Goal: Task Accomplishment & Management: Use online tool/utility

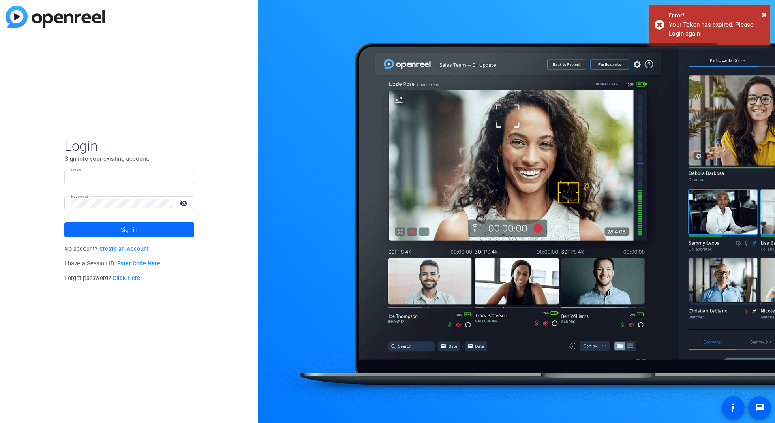
type input "[EMAIL_ADDRESS][DOMAIN_NAME]"
click at [110, 228] on span at bounding box center [129, 229] width 130 height 19
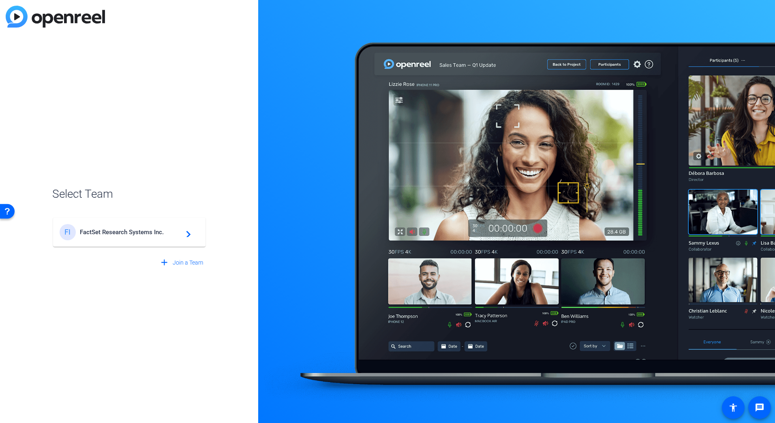
click at [110, 229] on span "FactSet Research Systems Inc." at bounding box center [130, 232] width 101 height 7
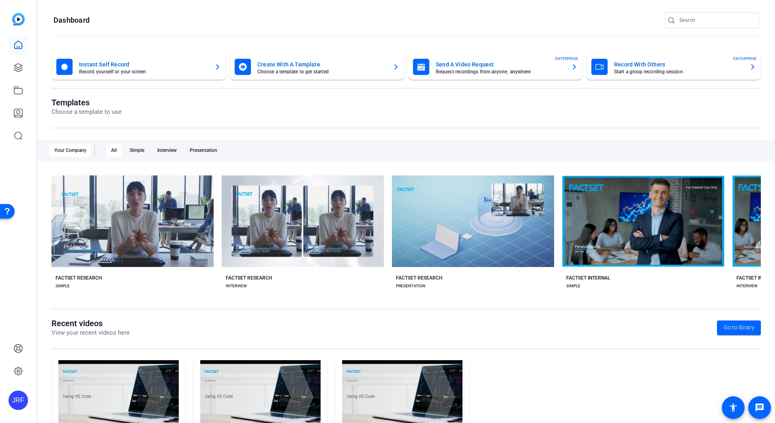
scroll to position [56, 0]
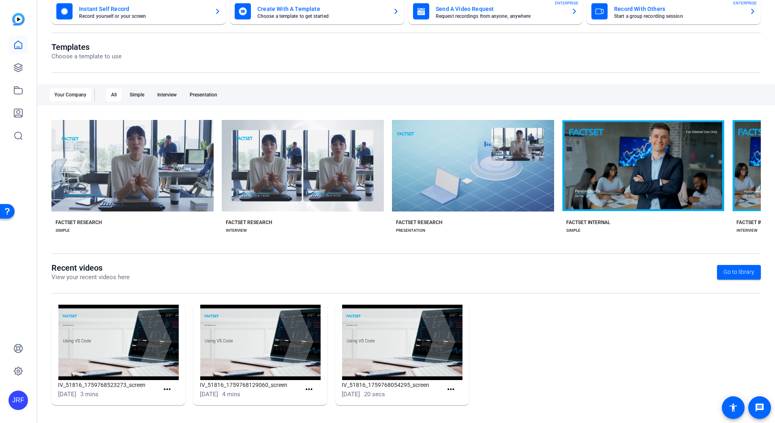
click at [254, 350] on img at bounding box center [260, 342] width 134 height 75
click at [307, 389] on mat-icon "more_horiz" at bounding box center [309, 390] width 10 height 10
click at [168, 387] on div at bounding box center [387, 211] width 775 height 423
click at [167, 388] on mat-icon "more_horiz" at bounding box center [167, 390] width 10 height 10
click at [174, 401] on span "View" at bounding box center [184, 401] width 32 height 10
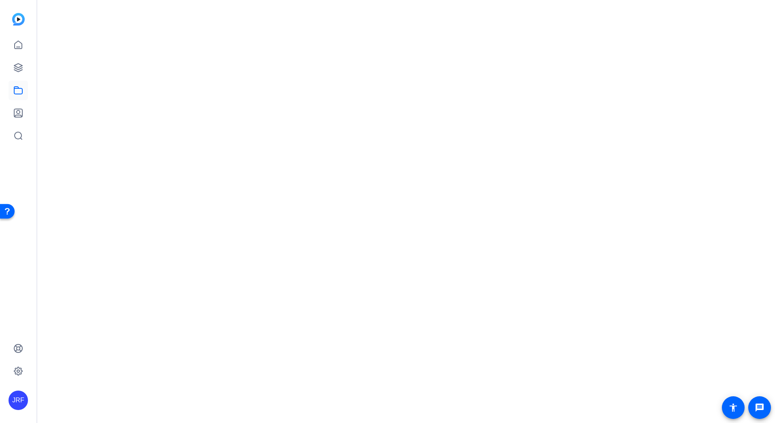
click at [169, 390] on mat-sidenav-content at bounding box center [406, 211] width 738 height 423
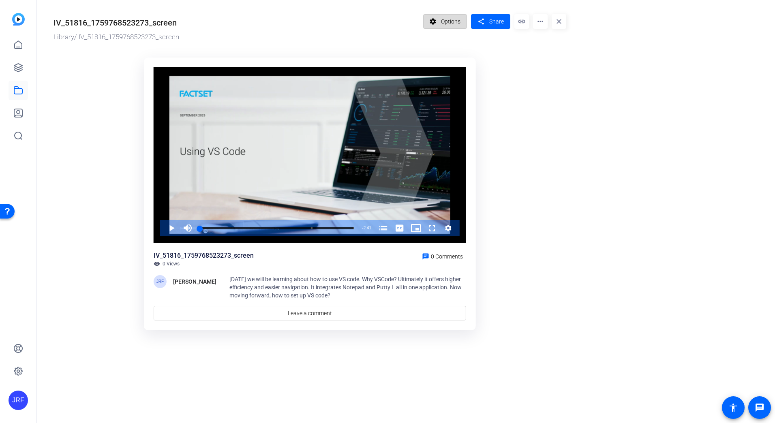
click at [436, 24] on mat-icon "settings" at bounding box center [433, 21] width 10 height 15
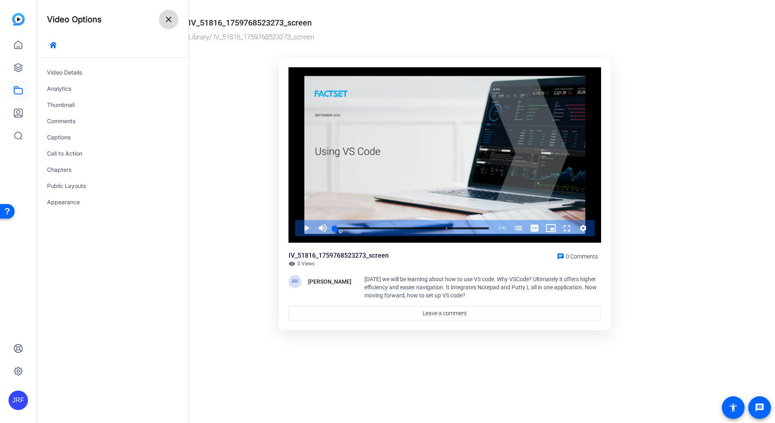
click at [169, 27] on span at bounding box center [168, 19] width 19 height 19
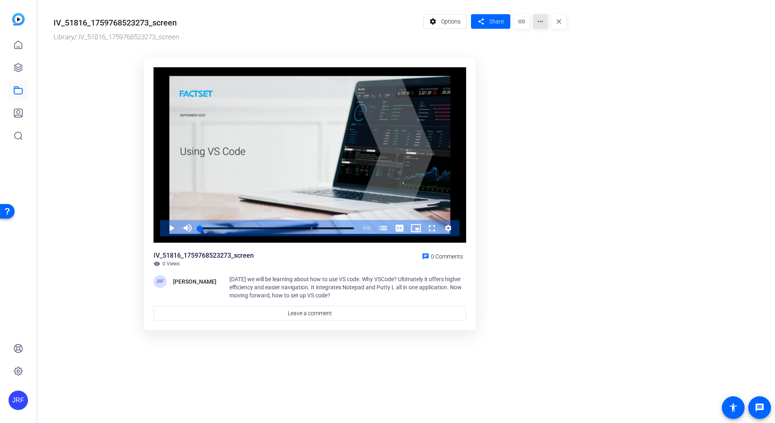
click at [543, 22] on mat-icon "more_horiz" at bounding box center [540, 21] width 15 height 15
click at [565, 21] on div at bounding box center [387, 211] width 775 height 423
click at [535, 26] on mat-icon "more_horiz" at bounding box center [540, 21] width 15 height 15
click at [382, 168] on div at bounding box center [387, 211] width 775 height 423
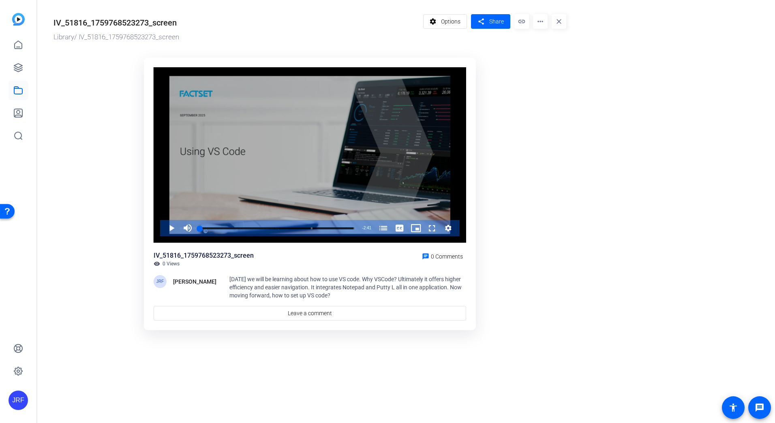
click at [356, 192] on div "Video Player" at bounding box center [310, 155] width 312 height 176
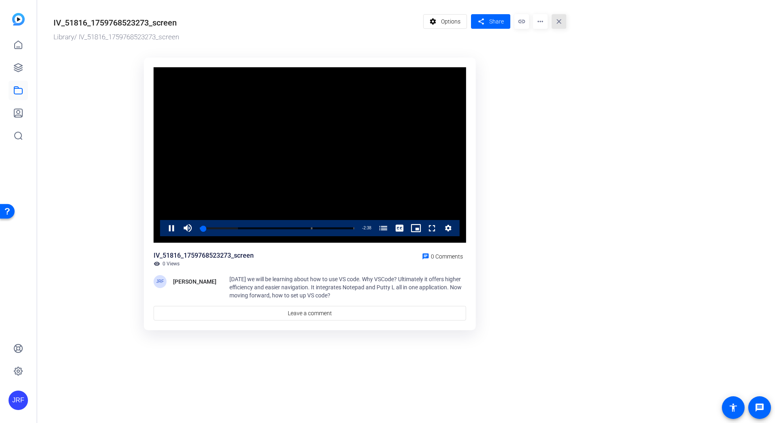
click at [560, 20] on mat-icon "close" at bounding box center [559, 21] width 15 height 15
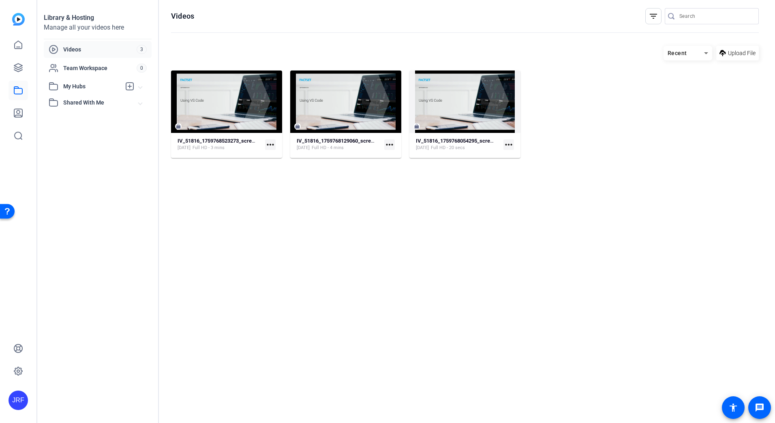
click at [275, 142] on mat-icon "more_horiz" at bounding box center [270, 144] width 11 height 11
click at [291, 190] on span "Manage Hubs" at bounding box center [290, 187] width 36 height 10
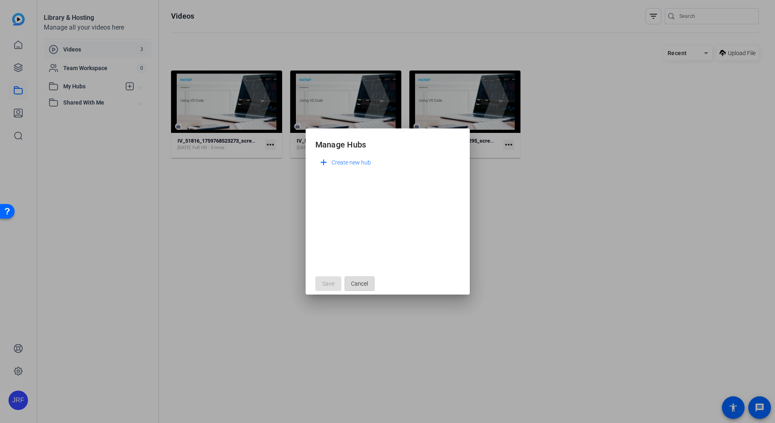
click at [363, 275] on span "button" at bounding box center [359, 283] width 29 height 19
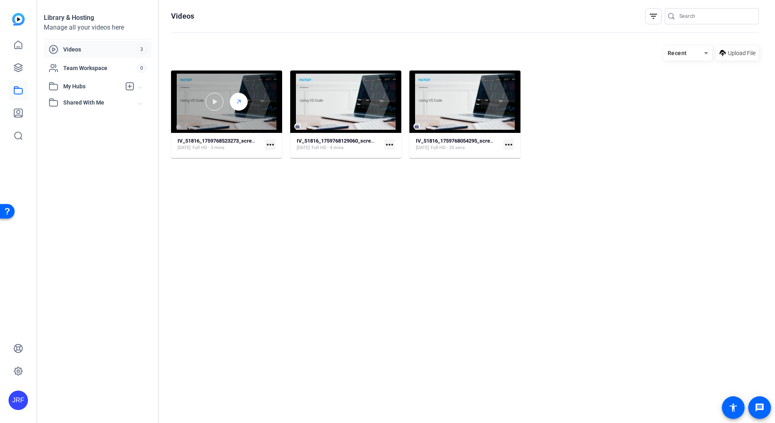
drag, startPoint x: 232, startPoint y: 91, endPoint x: 238, endPoint y: 103, distance: 13.2
click at [238, 103] on hosting-listing "Recent Upload File IV_51816_1759768523273_screen [DATE] Full HD - 3 mins more_h…" at bounding box center [465, 226] width 588 height 369
click at [238, 103] on line at bounding box center [238, 101] width 3 height 3
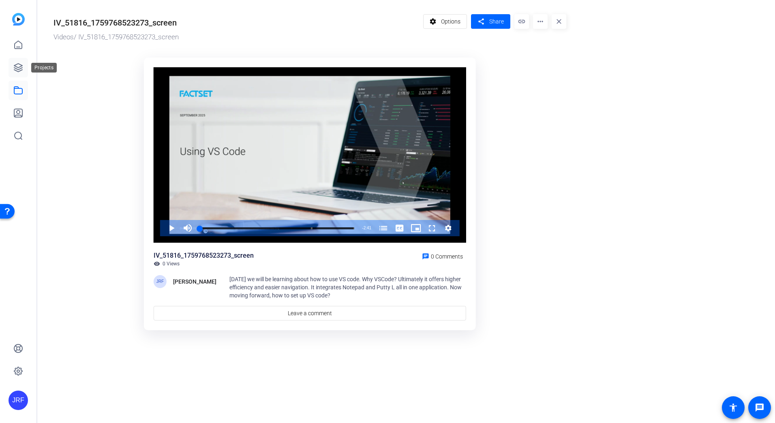
click at [19, 68] on icon at bounding box center [18, 68] width 10 height 10
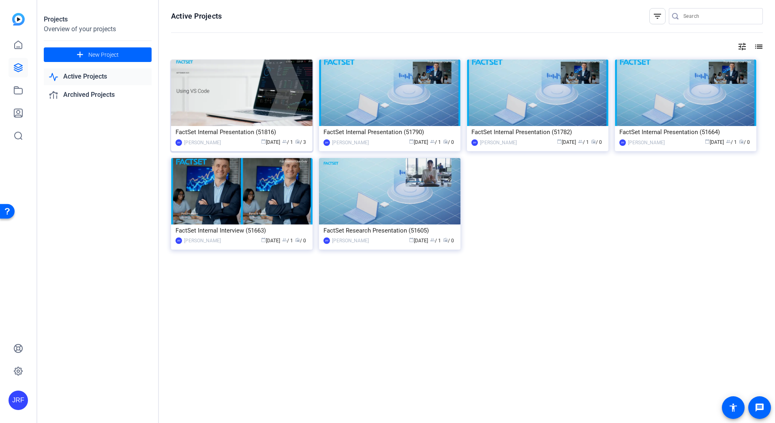
click at [244, 104] on img at bounding box center [241, 93] width 141 height 66
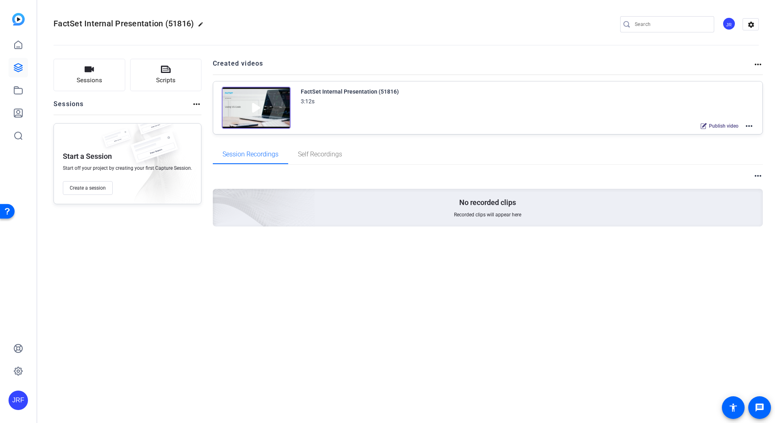
click at [736, 107] on div "FactSet Internal Presentation (51816) 3:12s Publish video more_horiz" at bounding box center [527, 109] width 453 height 45
click at [753, 118] on div "FactSet Internal Presentation (51816) 3:12s Publish video more_horiz" at bounding box center [527, 109] width 453 height 45
click at [753, 128] on mat-icon "more_horiz" at bounding box center [749, 126] width 10 height 10
click at [730, 133] on span "Edit in Creator" at bounding box center [719, 136] width 56 height 10
